Goal: Information Seeking & Learning: Learn about a topic

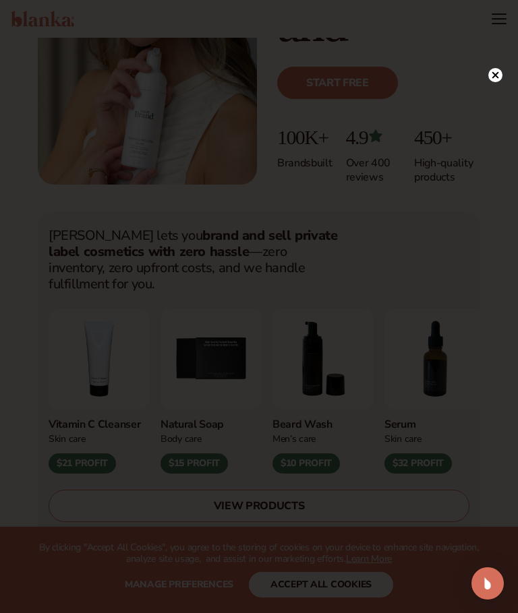
scroll to position [308, 0]
click at [496, 75] on icon at bounding box center [495, 74] width 7 height 7
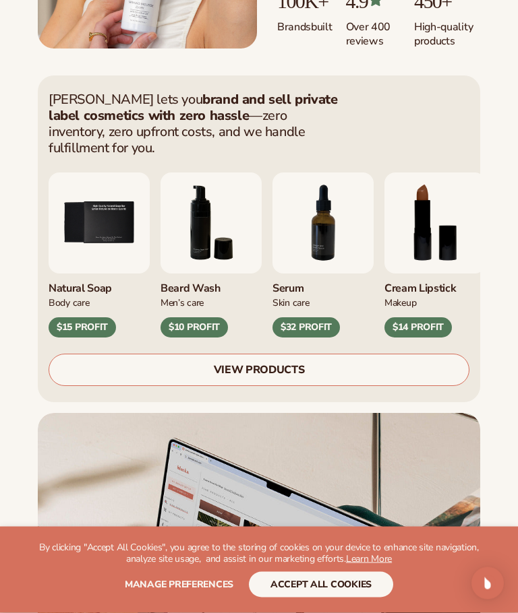
scroll to position [453, 0]
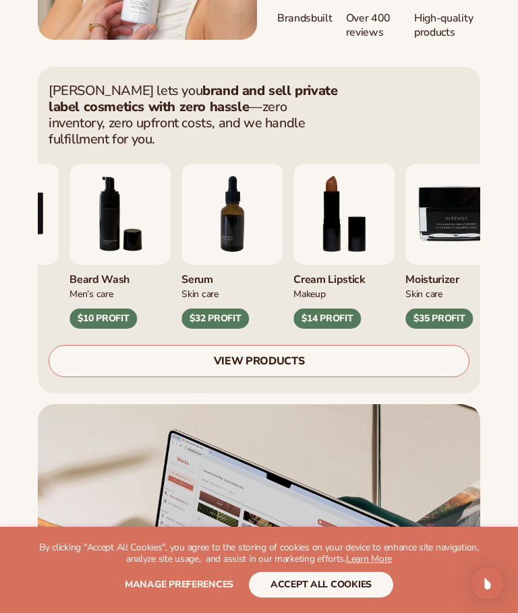
click at [323, 351] on link "VIEW PRODUCTS" at bounding box center [259, 361] width 421 height 32
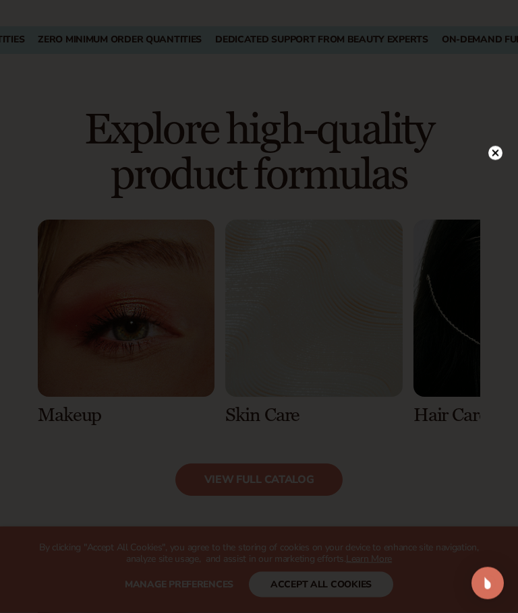
scroll to position [782, 0]
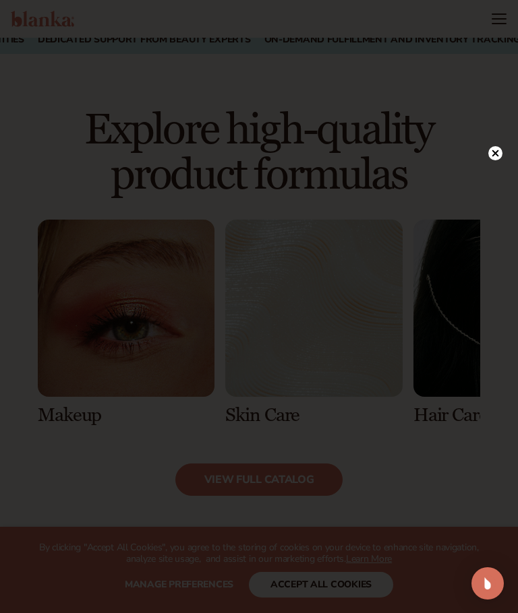
click at [498, 164] on div at bounding box center [495, 153] width 14 height 24
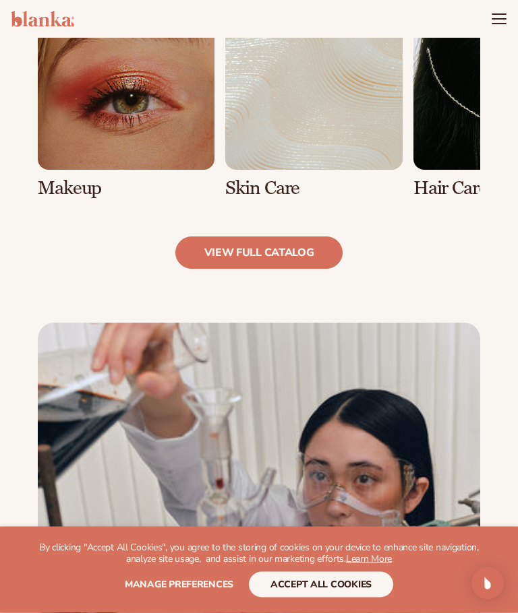
scroll to position [982, 0]
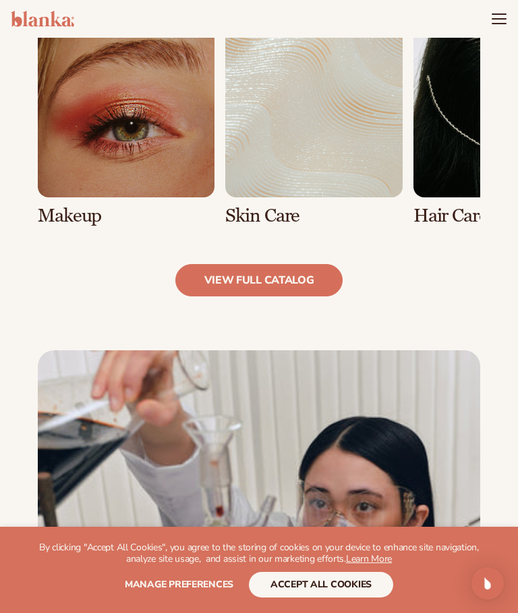
click at [98, 130] on link "1 / 8" at bounding box center [126, 123] width 177 height 206
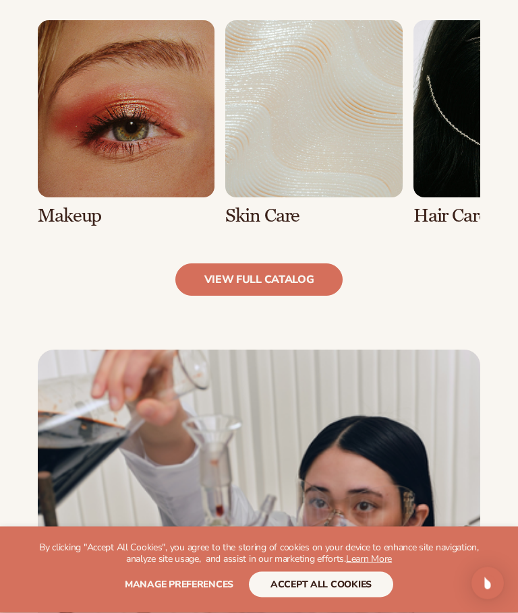
scroll to position [1032, 0]
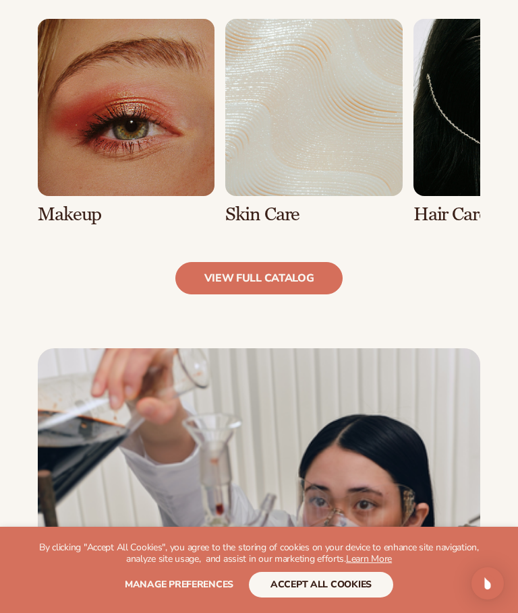
click at [216, 281] on link "view full catalog" at bounding box center [259, 278] width 168 height 32
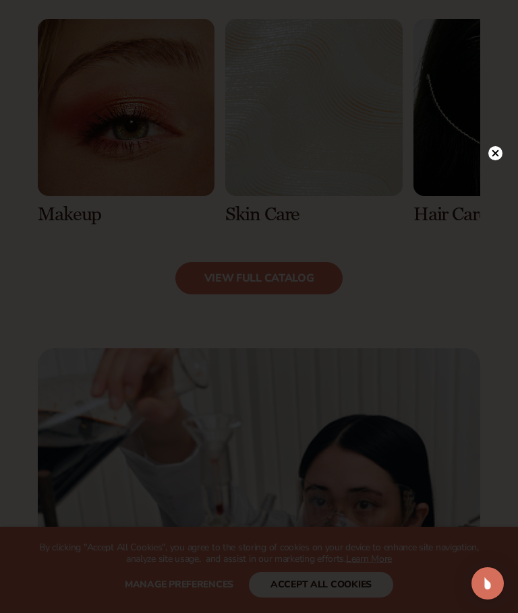
click at [489, 160] on icon at bounding box center [495, 153] width 14 height 14
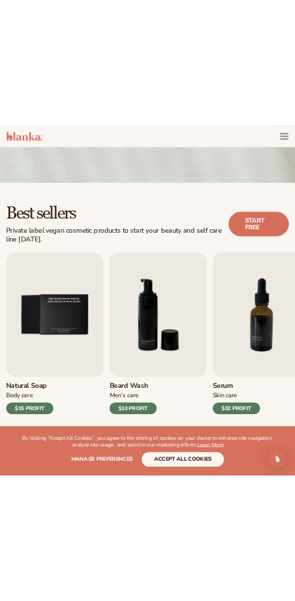
scroll to position [200, 0]
